Goal: Information Seeking & Learning: Learn about a topic

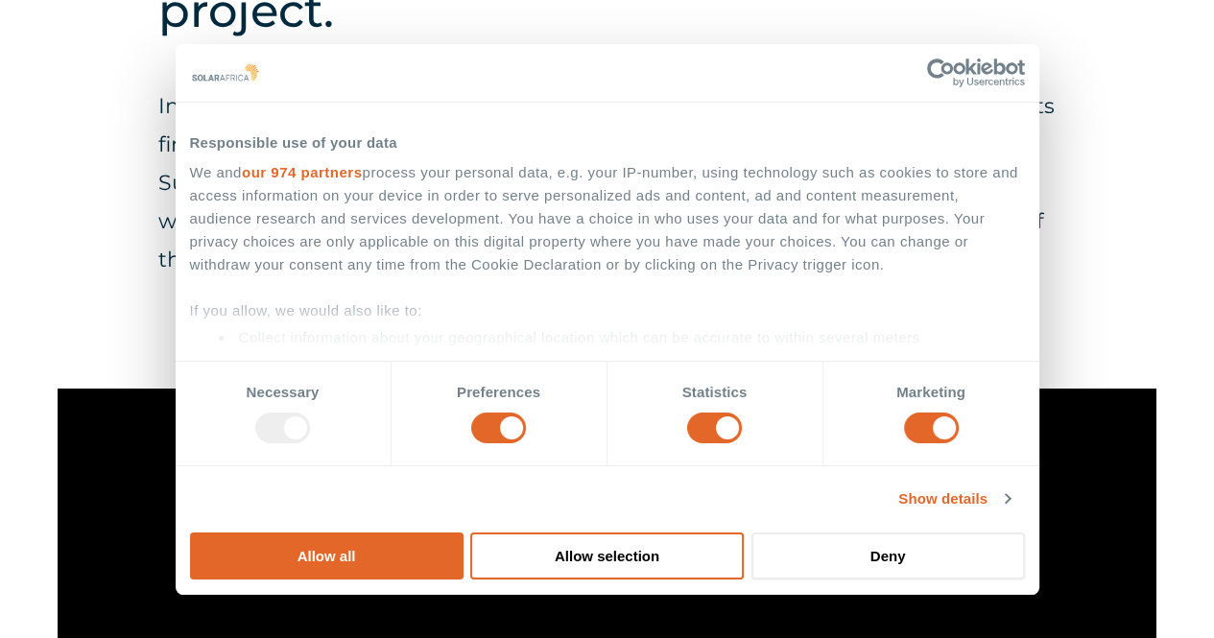
scroll to position [949, 0]
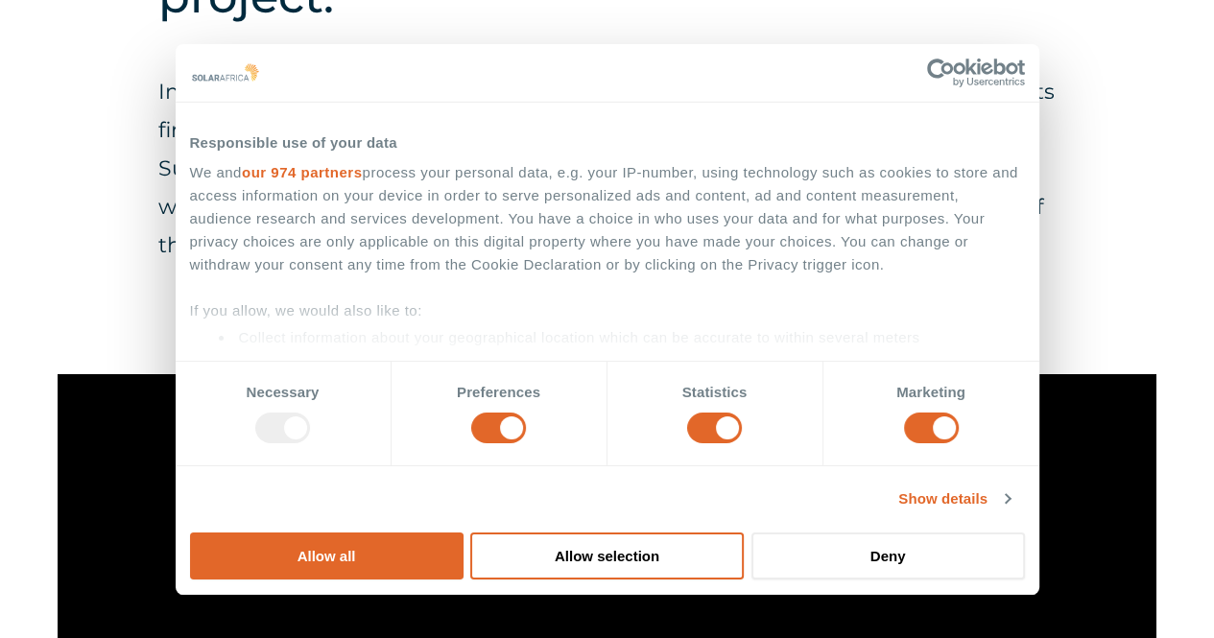
drag, startPoint x: 1222, startPoint y: 43, endPoint x: 1214, endPoint y: 124, distance: 81.0
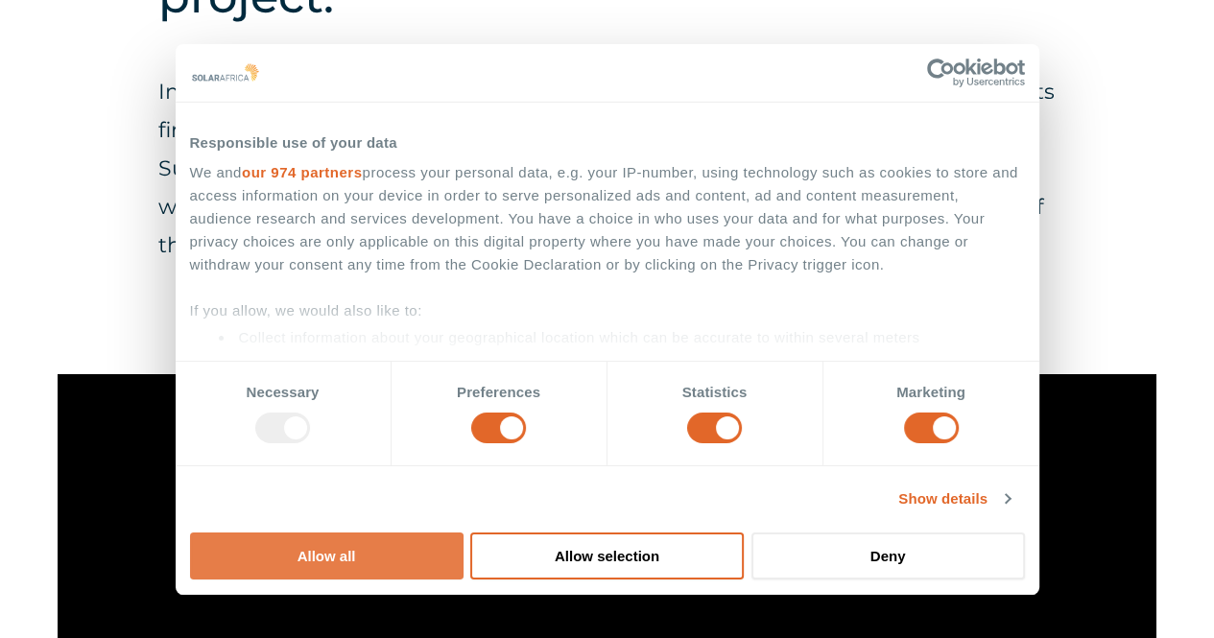
click at [463, 533] on button "Allow all" at bounding box center [326, 556] width 273 height 47
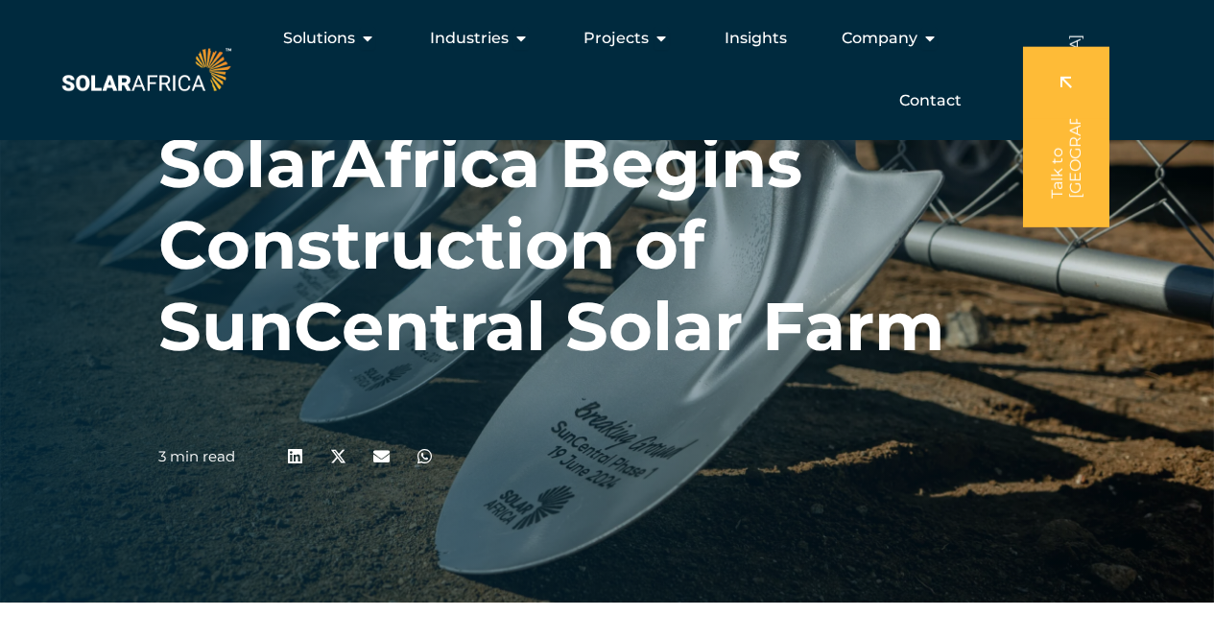
scroll to position [0, 0]
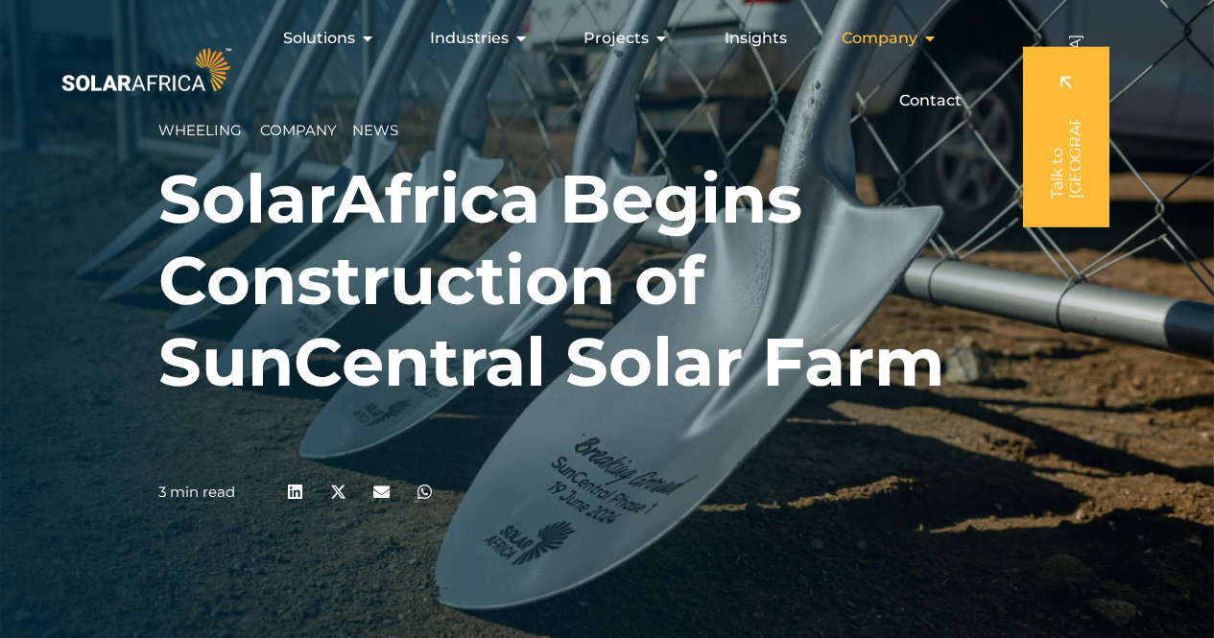
click at [924, 41] on icon "Menu" at bounding box center [928, 38] width 15 height 15
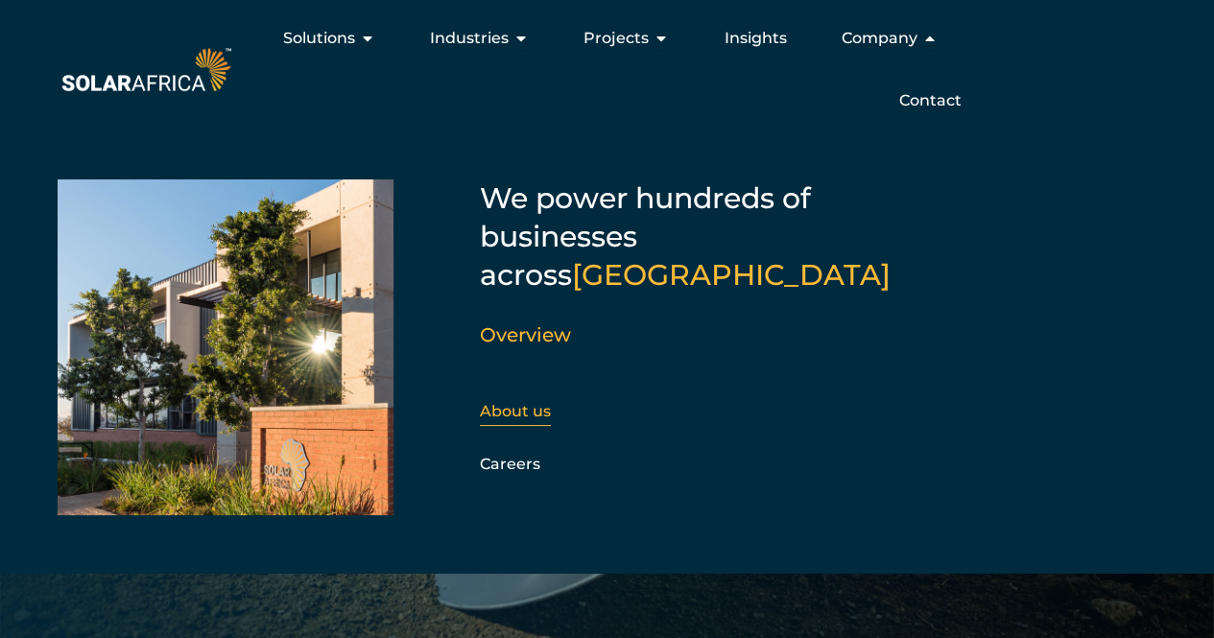
click at [520, 402] on link "About us" at bounding box center [515, 411] width 71 height 18
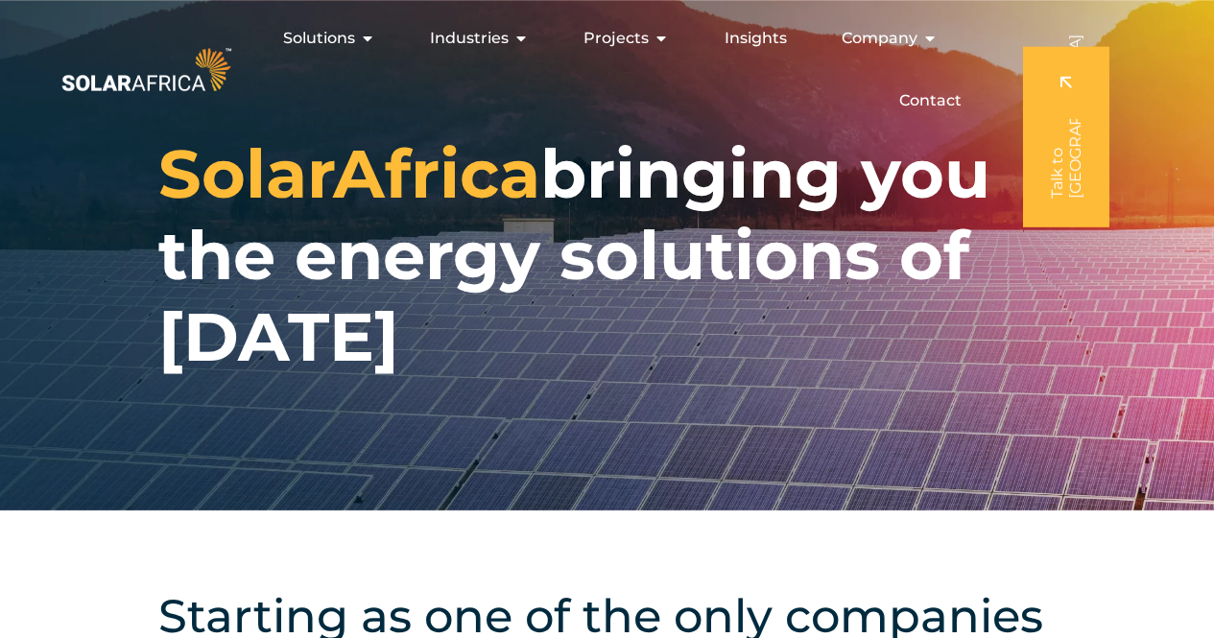
drag, startPoint x: 1222, startPoint y: 44, endPoint x: 1156, endPoint y: -39, distance: 106.0
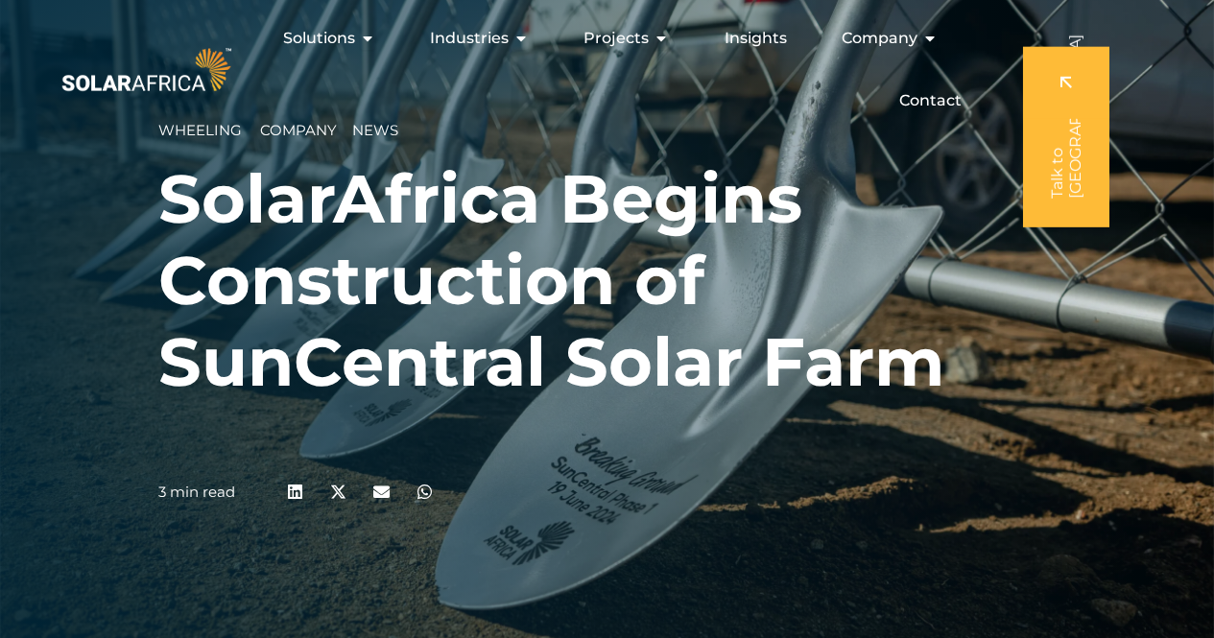
click at [292, 131] on div "Solutions Close Solutions Open Solutions Pick your solution Solar Energy Wheeli…" at bounding box center [607, 69] width 1214 height 139
click at [928, 33] on icon "Menu" at bounding box center [928, 38] width 15 height 15
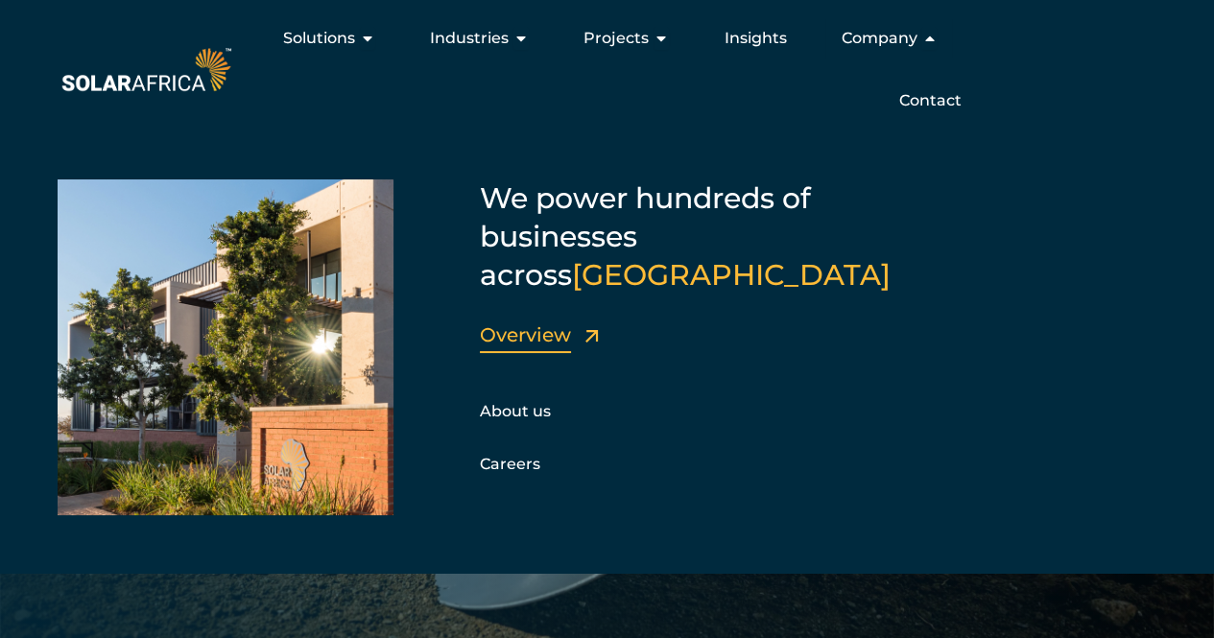
click at [530, 323] on link "Overview" at bounding box center [525, 334] width 91 height 23
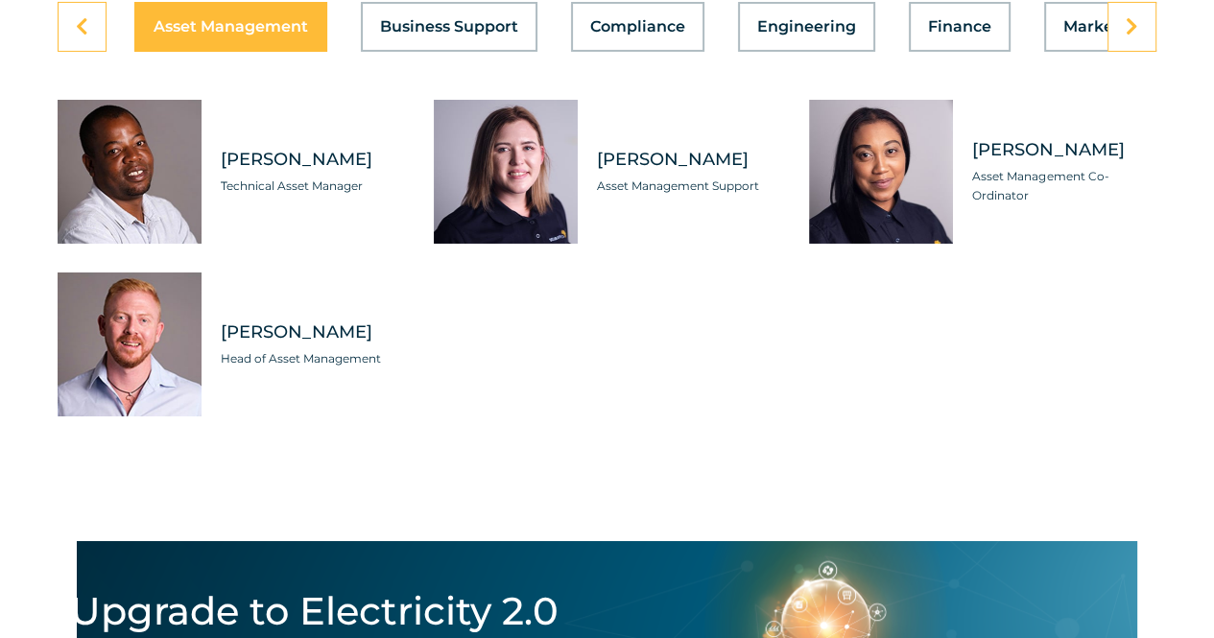
scroll to position [5717, 0]
